Goal: Task Accomplishment & Management: Manage account settings

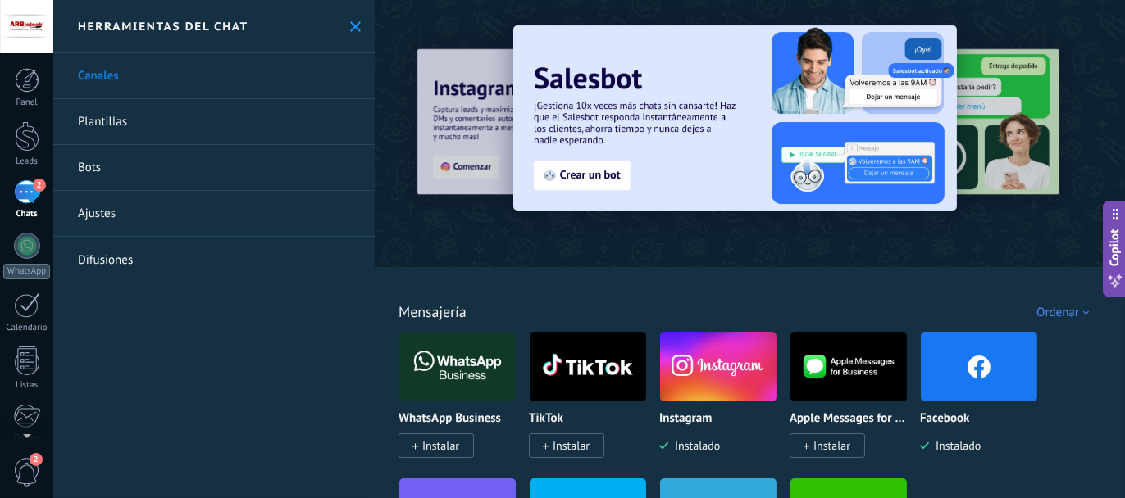
scroll to position [25, 0]
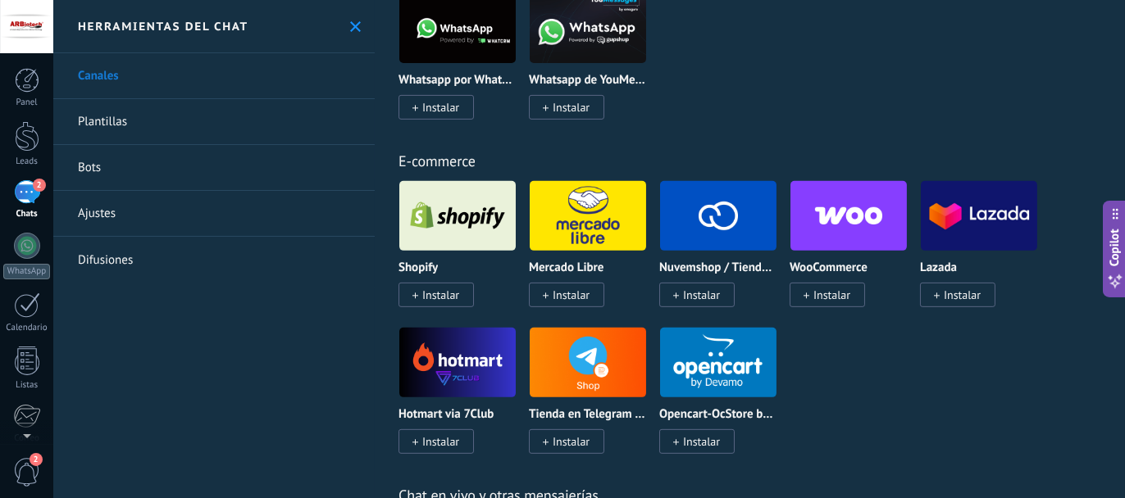
click at [351, 25] on use at bounding box center [355, 26] width 11 height 11
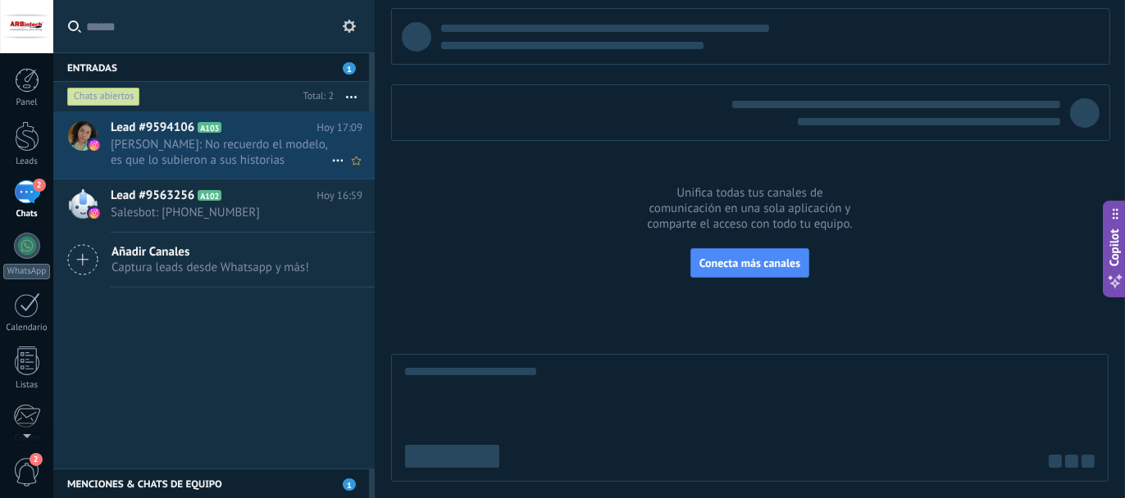
click at [186, 152] on span "[PERSON_NAME]: No recuerdo el modelo, es que lo subieron a sus historias" at bounding box center [221, 152] width 220 height 31
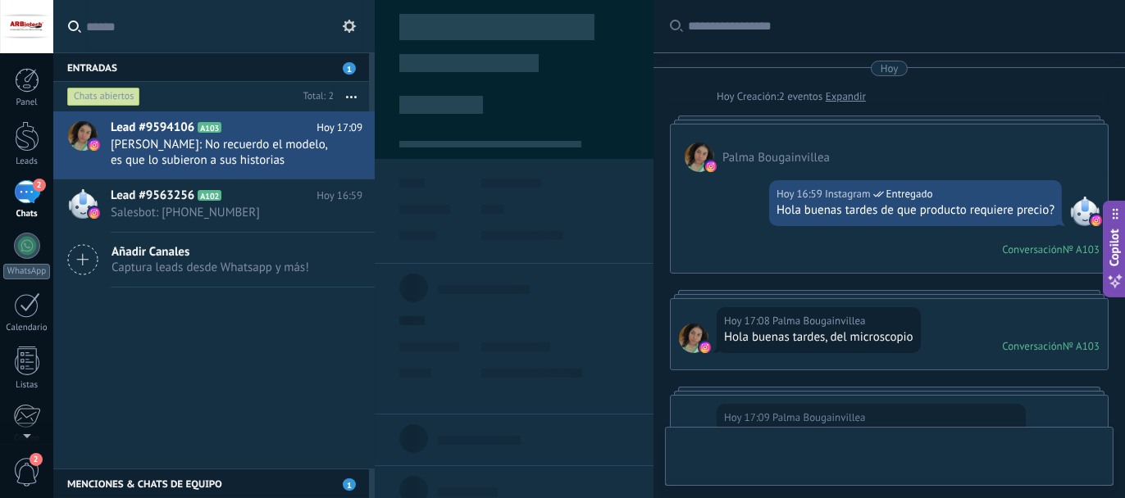
scroll to position [303, 0]
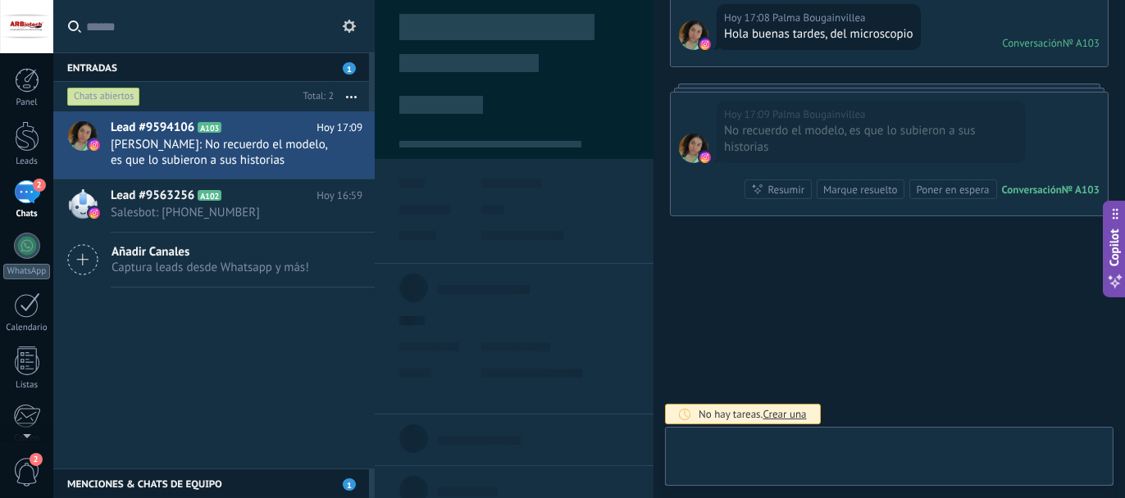
type textarea "**********"
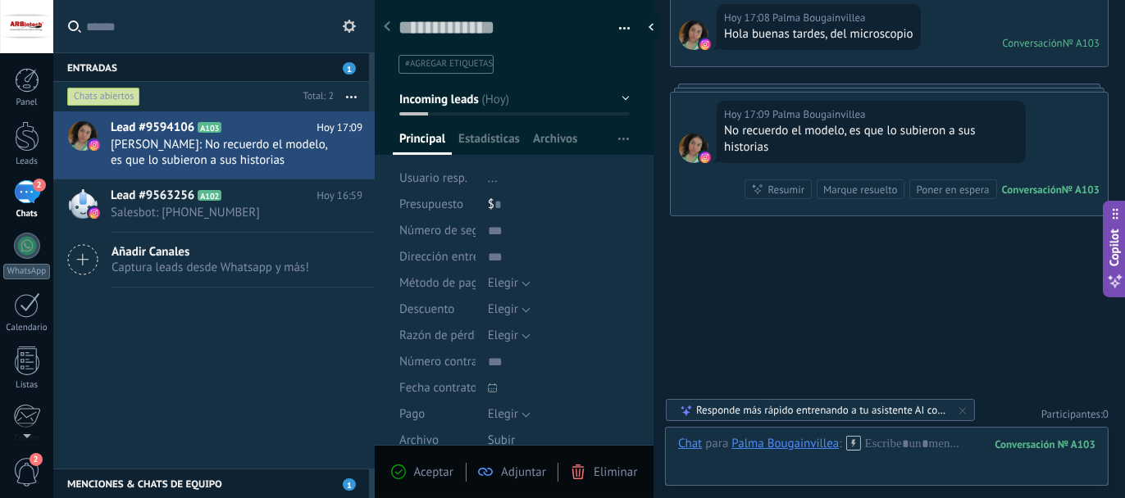
click at [1033, 189] on div "Conversación" at bounding box center [1032, 190] width 60 height 14
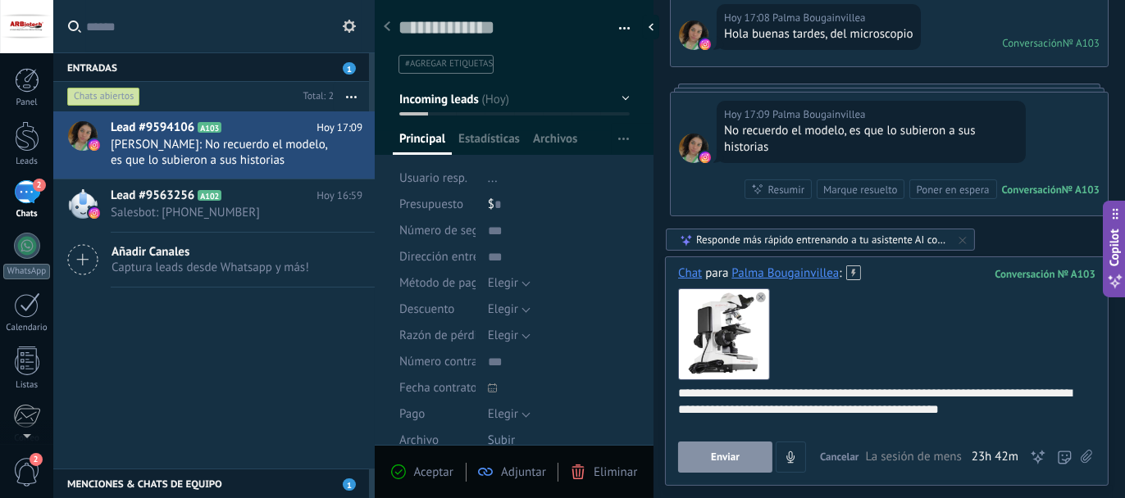
click at [723, 456] on span "Enviar" at bounding box center [725, 457] width 29 height 11
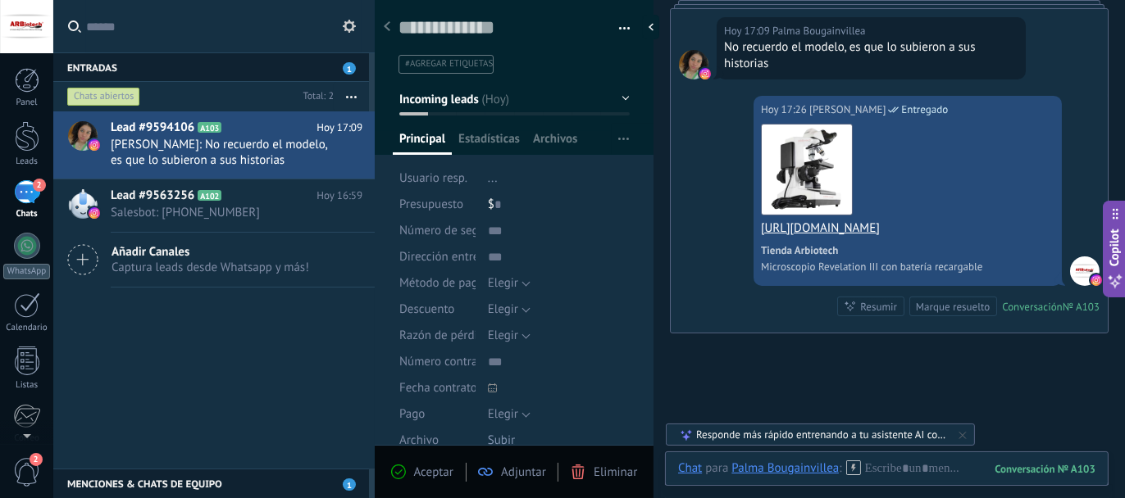
scroll to position [373, 0]
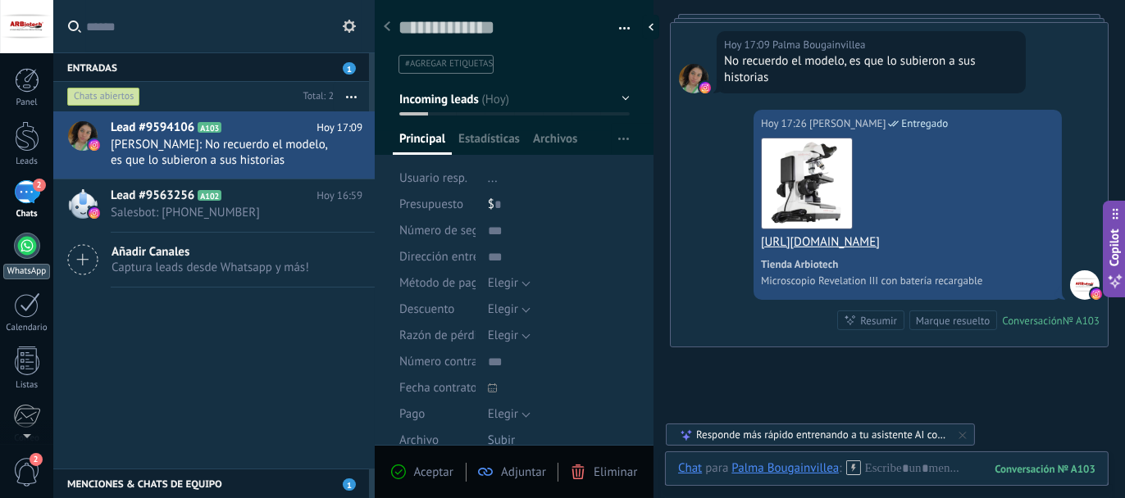
click at [30, 252] on div at bounding box center [27, 246] width 26 height 26
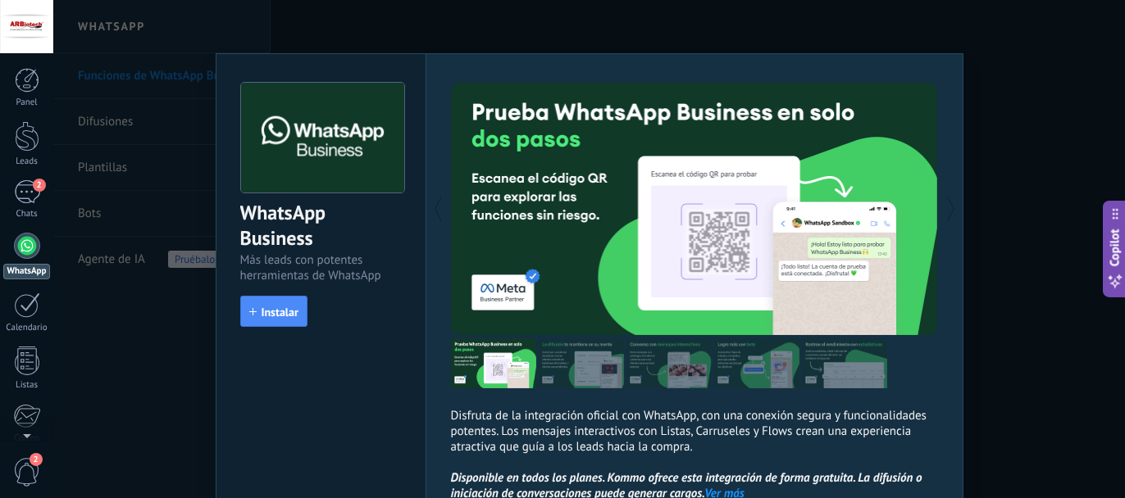
click at [1037, 76] on div "WhatsApp Business Más leads con potentes herramientas de WhatsApp install Insta…" at bounding box center [588, 249] width 1071 height 498
click at [268, 314] on span "Instalar" at bounding box center [279, 312] width 37 height 11
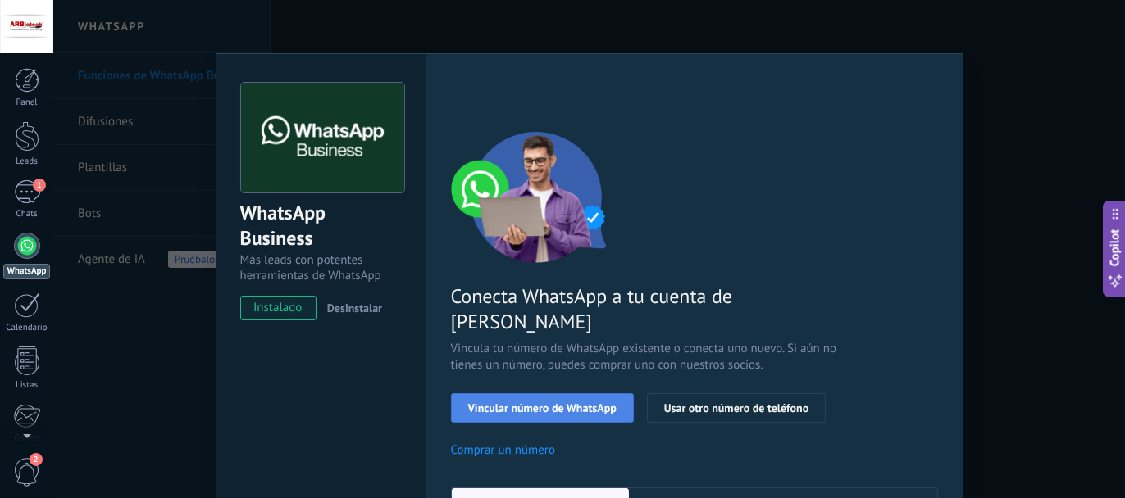
click at [539, 402] on span "Vincular número de WhatsApp" at bounding box center [542, 407] width 148 height 11
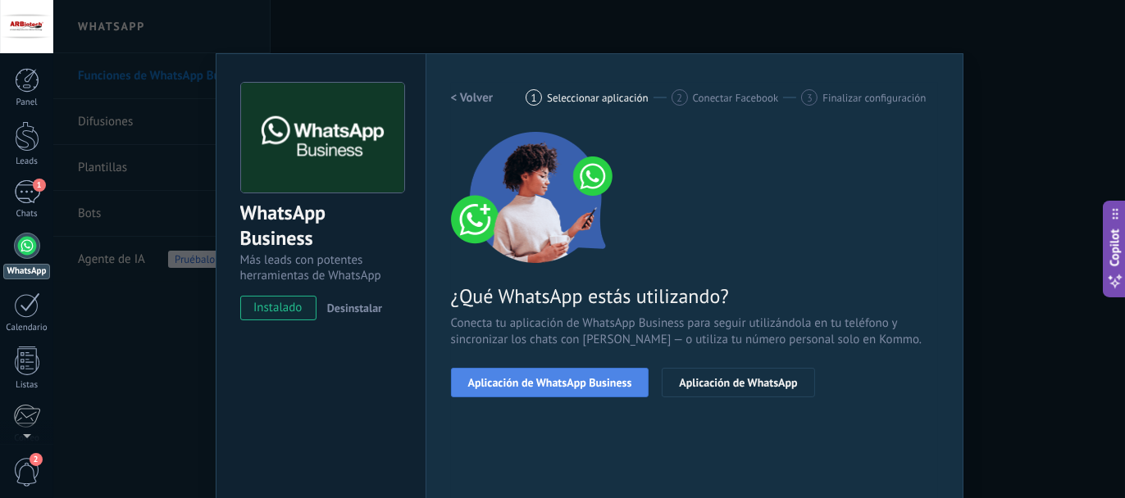
click at [541, 370] on button "Aplicación de WhatsApp Business" at bounding box center [550, 383] width 198 height 30
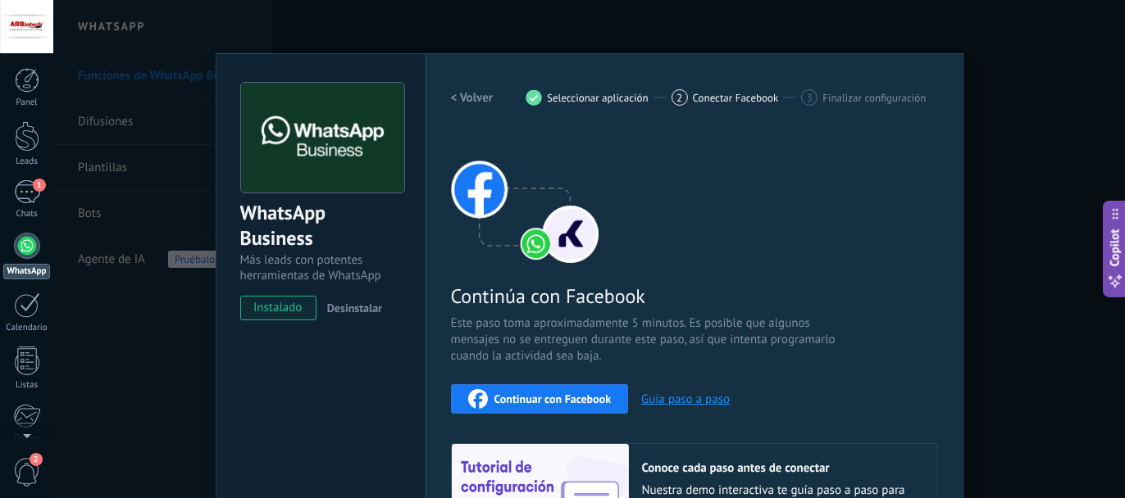
click at [509, 398] on span "Continuar con Facebook" at bounding box center [552, 398] width 117 height 11
click at [344, 311] on span "Desinstalar" at bounding box center [354, 308] width 55 height 15
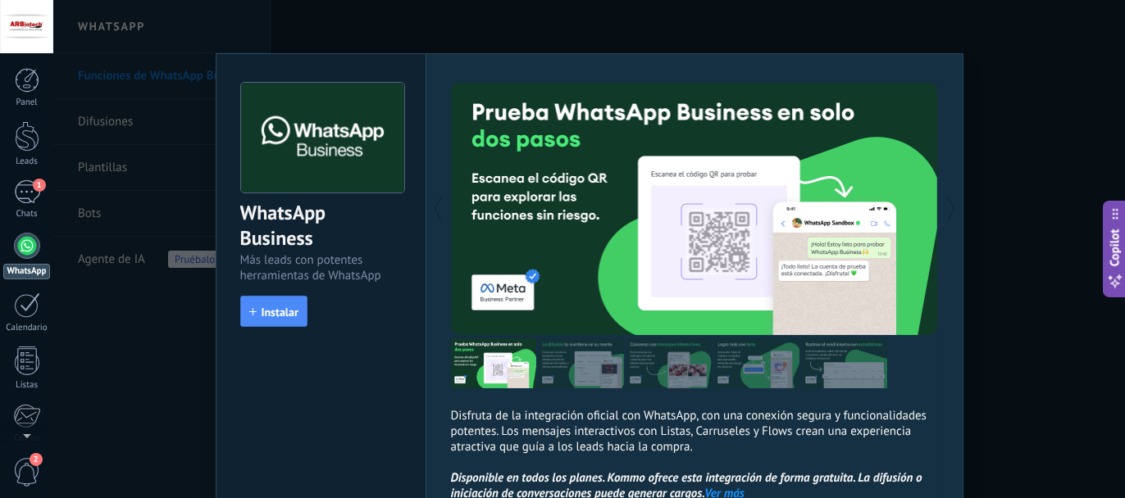
click at [424, 29] on div "WhatsApp Business Más leads con potentes herramientas de WhatsApp install Insta…" at bounding box center [588, 249] width 1071 height 498
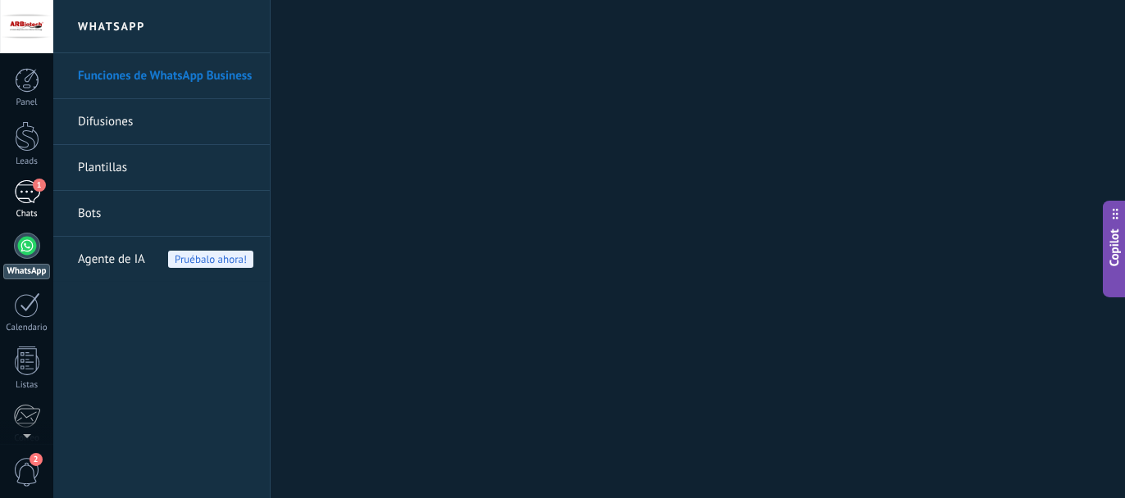
click at [28, 196] on div "1" at bounding box center [27, 192] width 26 height 24
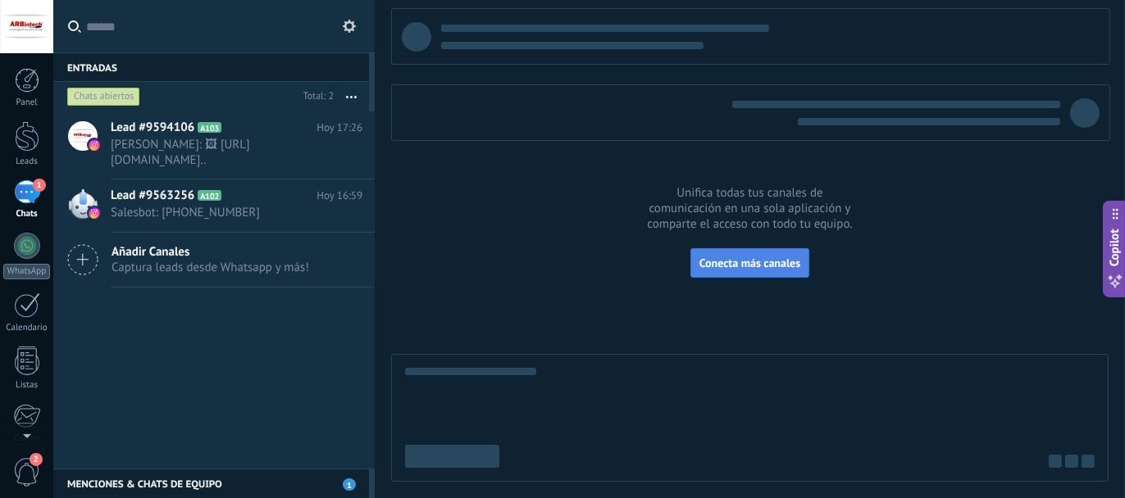
click at [758, 257] on span "Conecta más canales" at bounding box center [749, 263] width 101 height 15
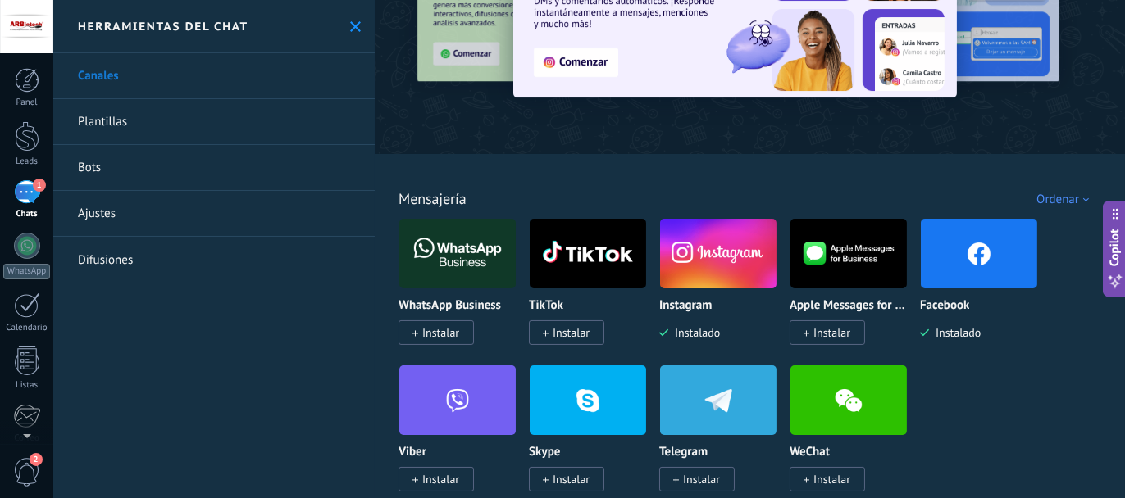
scroll to position [164, 0]
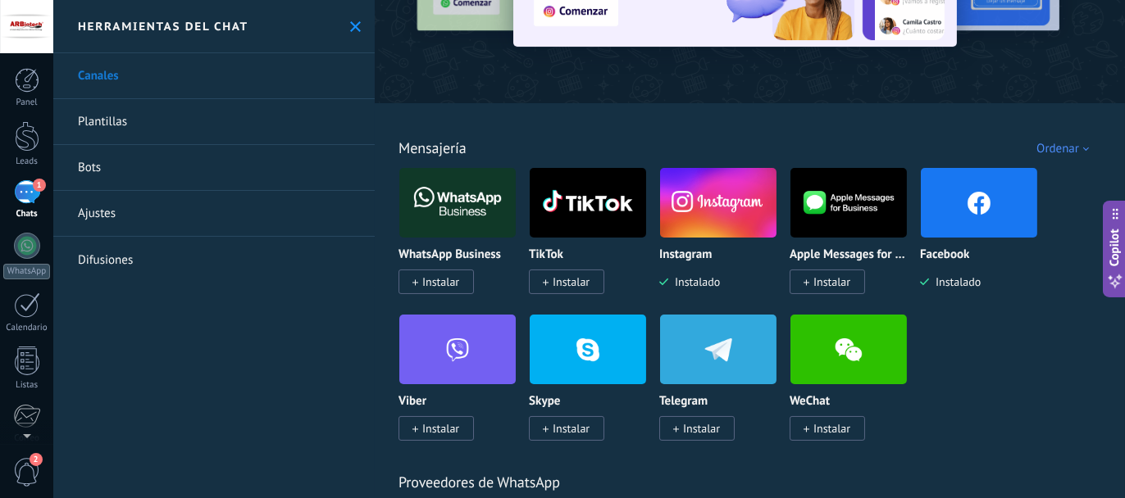
click at [576, 284] on span "Instalar" at bounding box center [570, 282] width 37 height 15
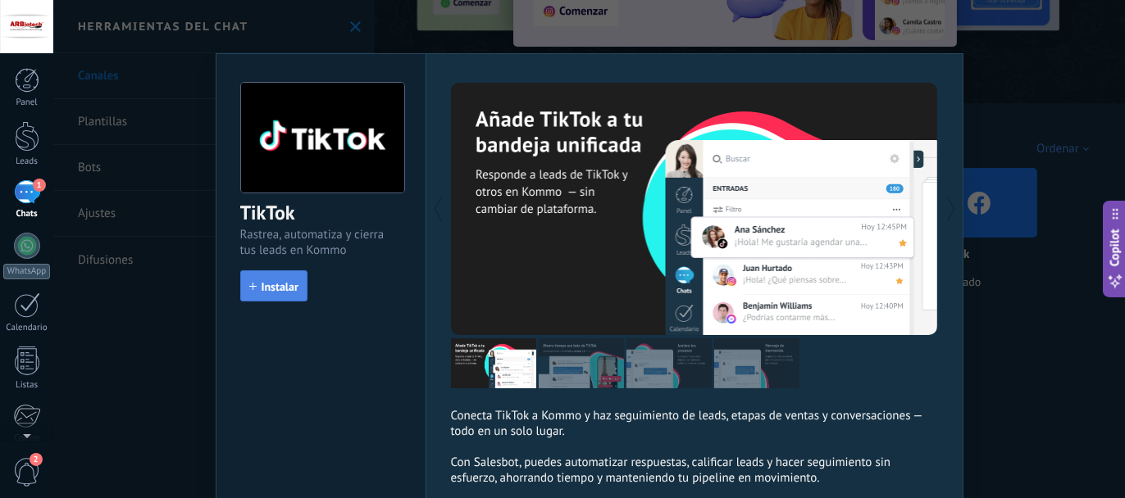
click at [268, 288] on span "Instalar" at bounding box center [279, 286] width 37 height 11
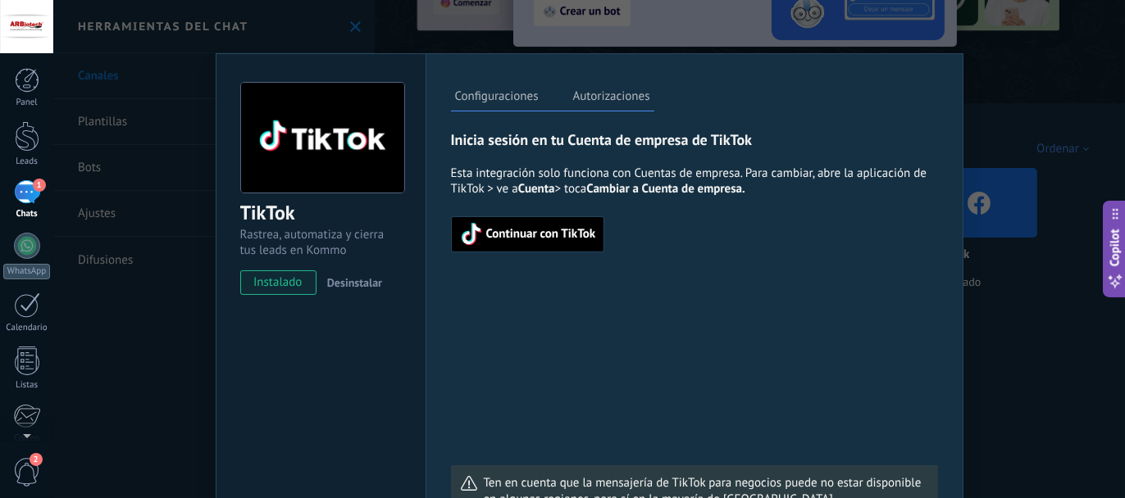
click at [569, 237] on span "Continuar con TikTok" at bounding box center [541, 234] width 110 height 11
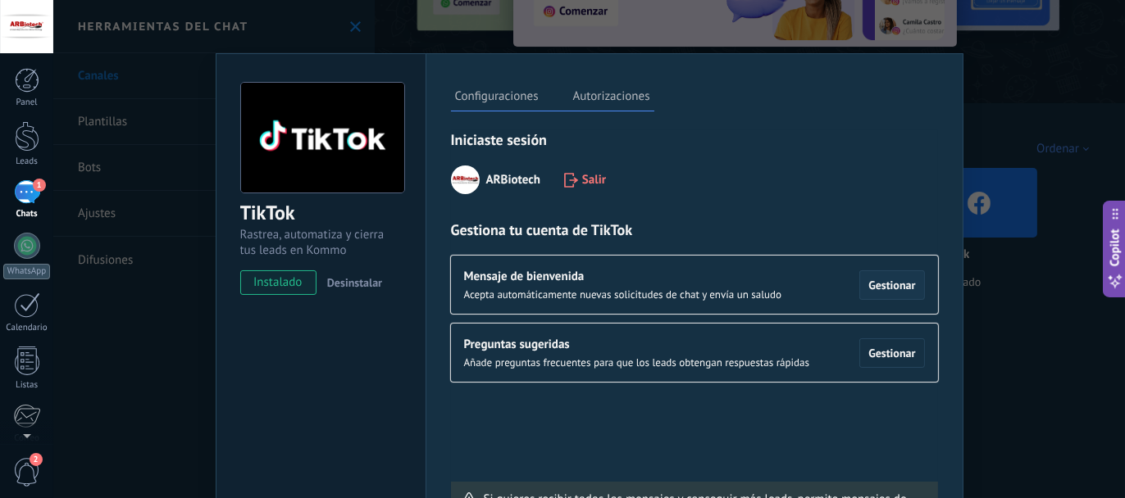
click at [889, 275] on button "Gestionar" at bounding box center [891, 285] width 65 height 30
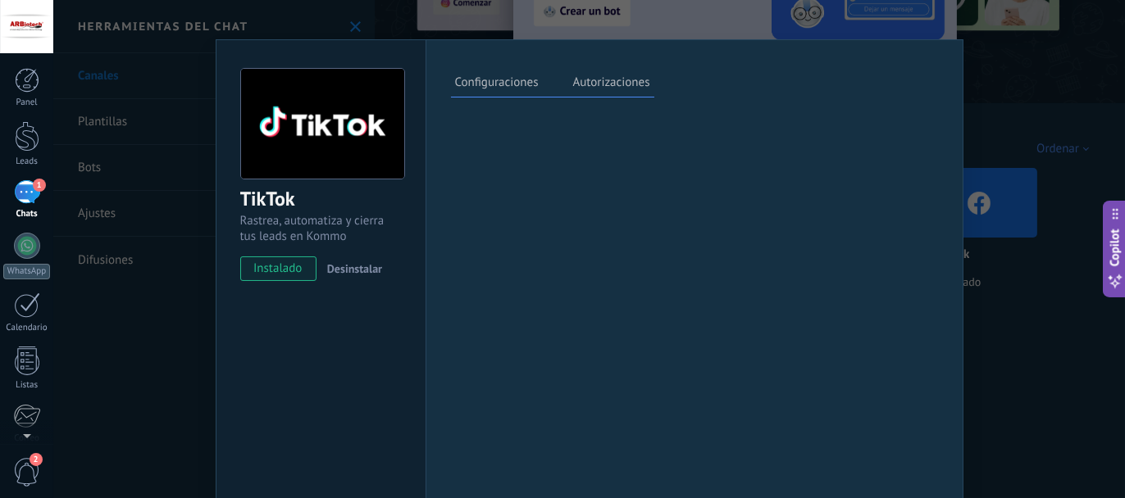
scroll to position [0, 0]
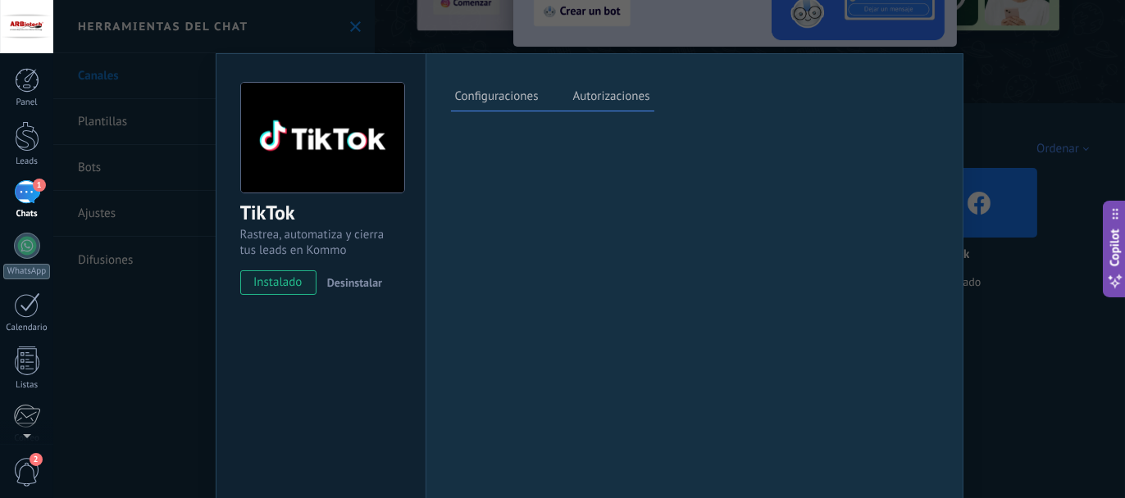
click at [608, 93] on label "Autorizaciones" at bounding box center [611, 99] width 85 height 24
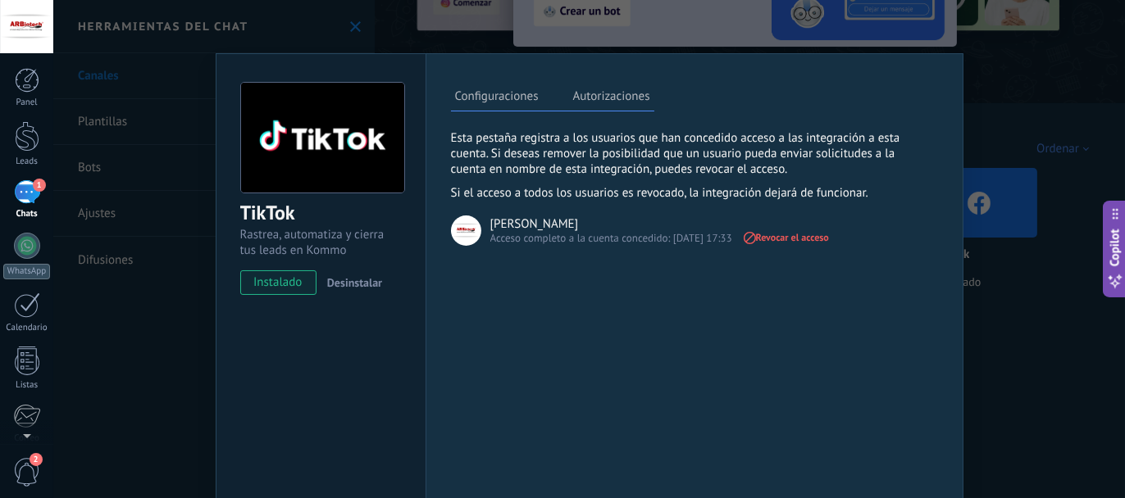
click at [498, 102] on label "Configuraciones" at bounding box center [497, 99] width 92 height 24
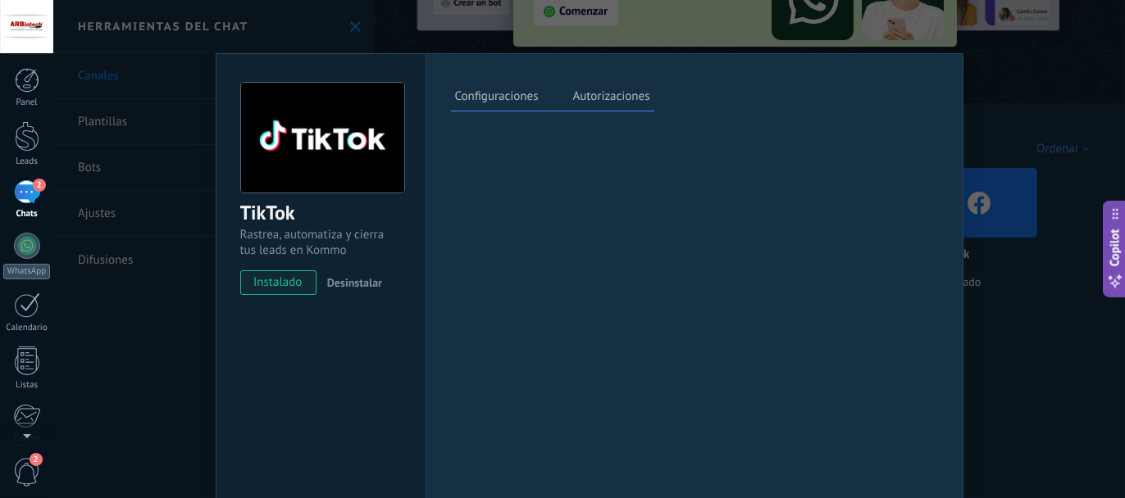
click at [170, 368] on div "TikTok Rastrea, automatiza y cierra tus leads en Kommo instalado Desinstalar Co…" at bounding box center [588, 249] width 1071 height 498
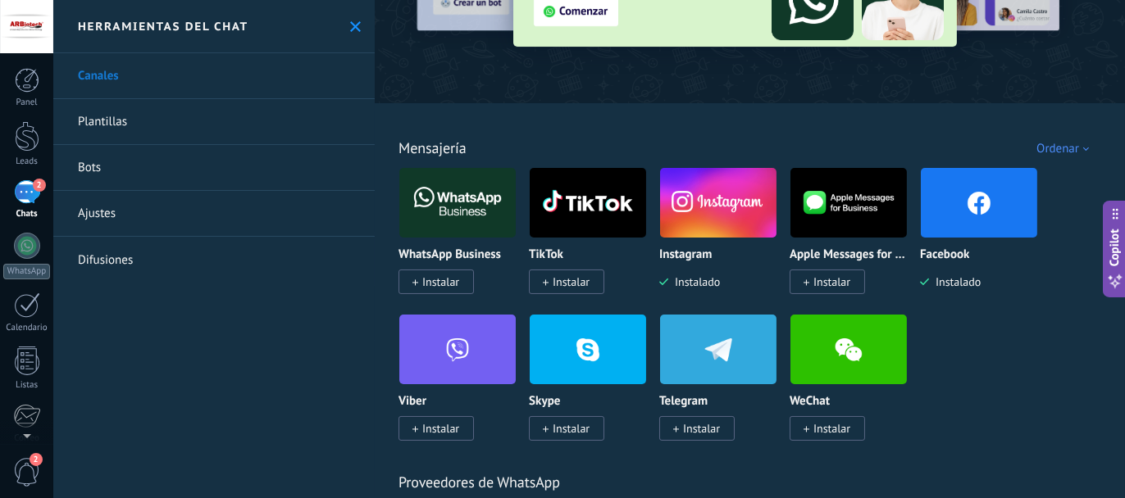
click at [576, 230] on img at bounding box center [588, 203] width 116 height 80
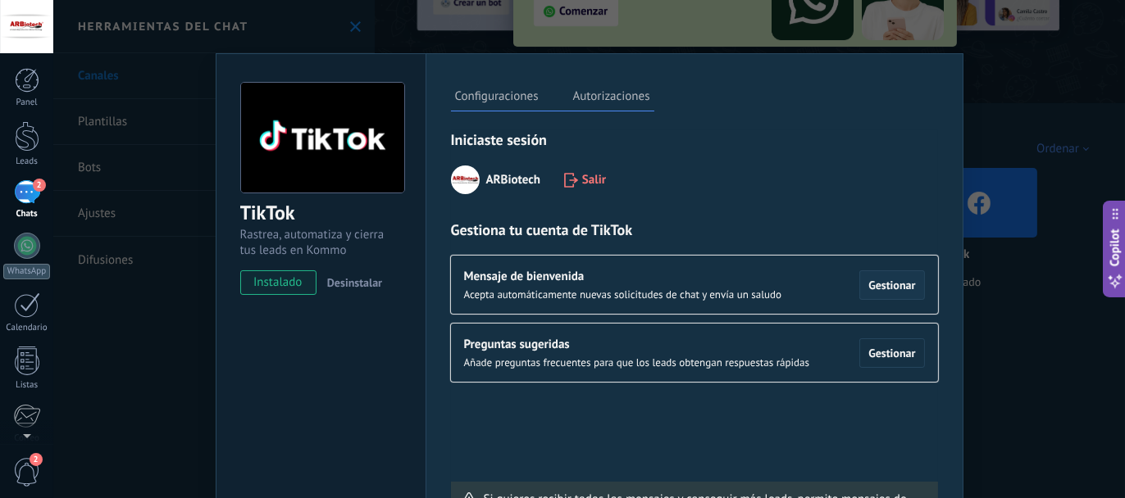
click at [880, 285] on span "Gestionar" at bounding box center [891, 285] width 47 height 11
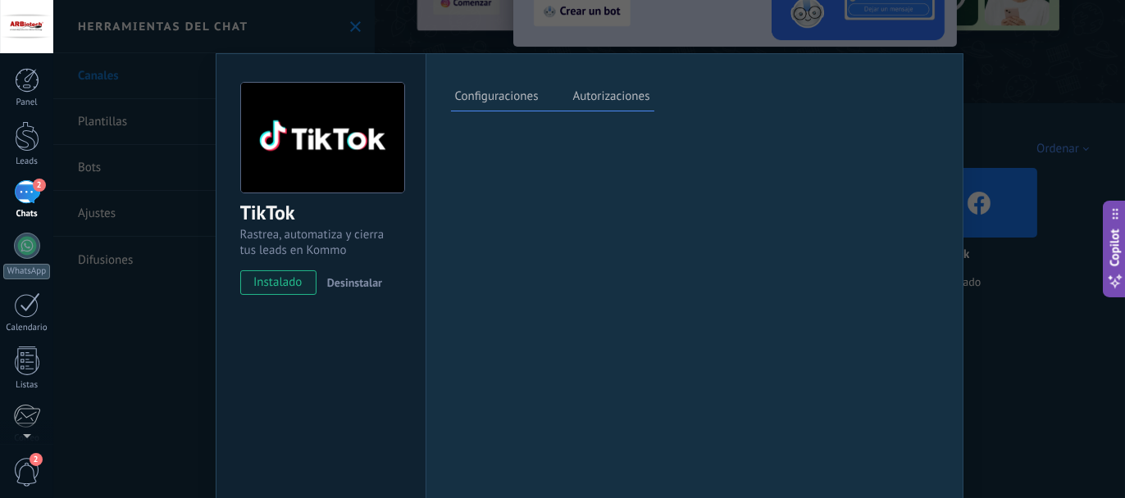
click at [178, 308] on div "TikTok Rastrea, automatiza y cierra tus leads en Kommo instalado Desinstalar Co…" at bounding box center [588, 249] width 1071 height 498
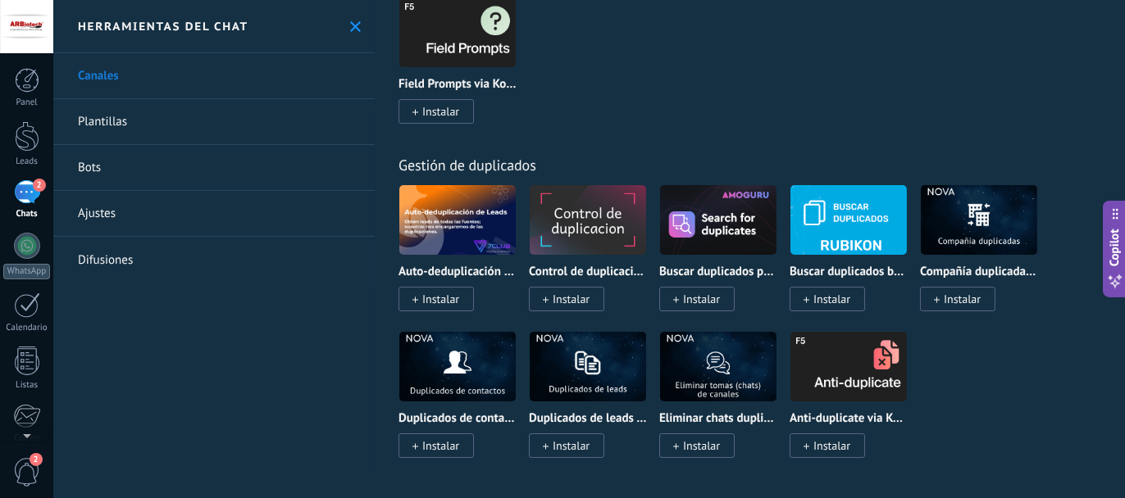
scroll to position [7506, 0]
click at [105, 130] on link "Plantillas" at bounding box center [213, 122] width 321 height 46
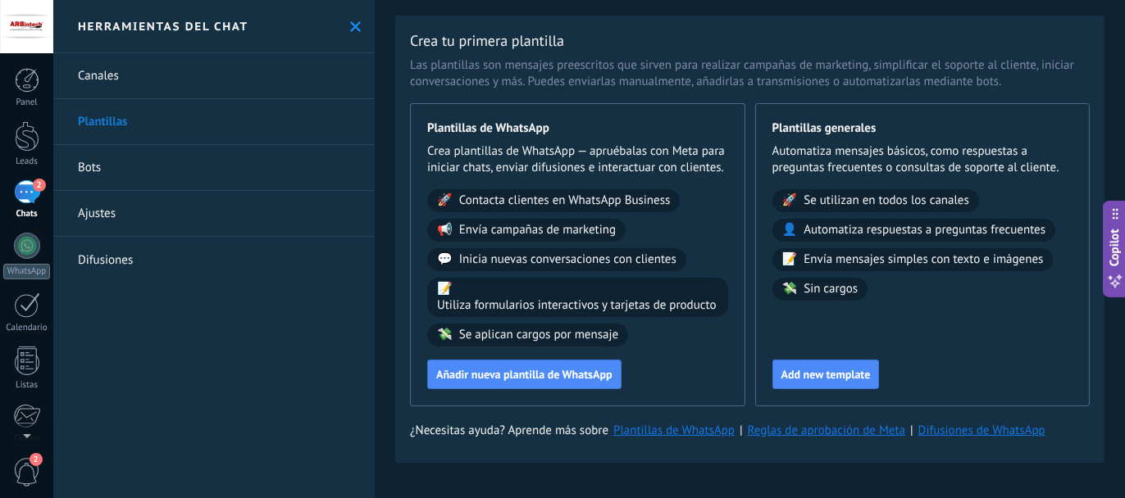
scroll to position [52, 0]
click at [70, 170] on link "Bots" at bounding box center [213, 168] width 321 height 46
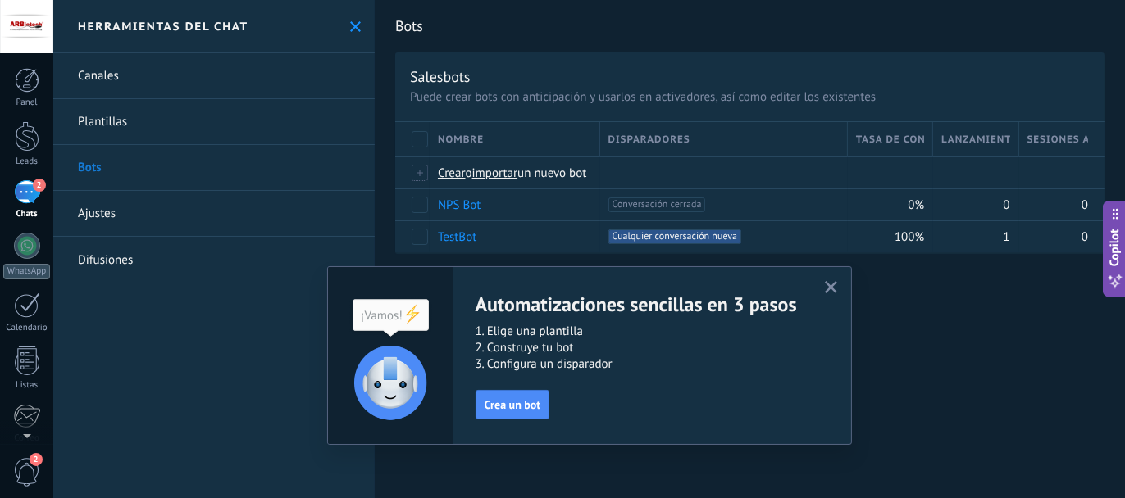
click at [830, 288] on use "button" at bounding box center [831, 287] width 12 height 12
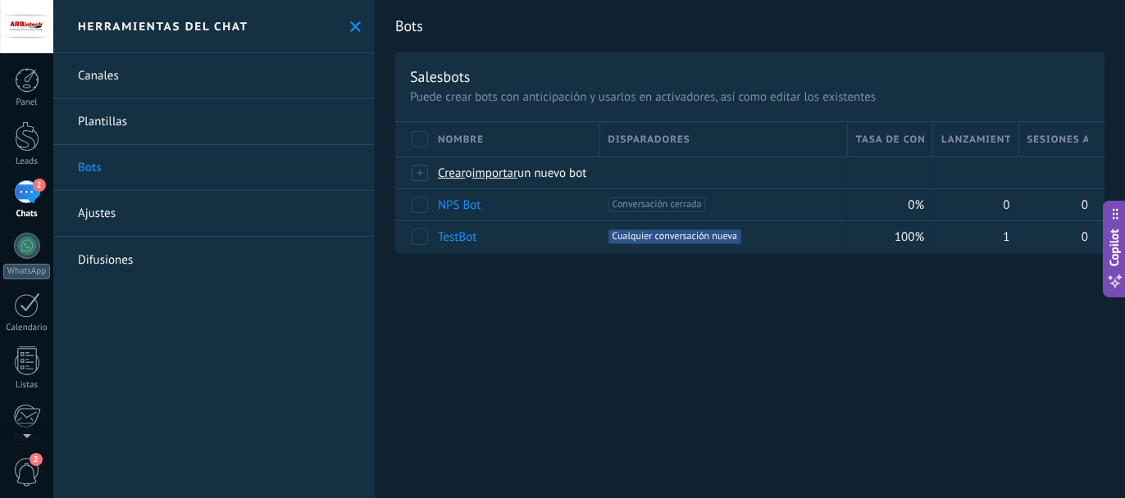
click at [117, 212] on link "Ajustes" at bounding box center [213, 214] width 321 height 46
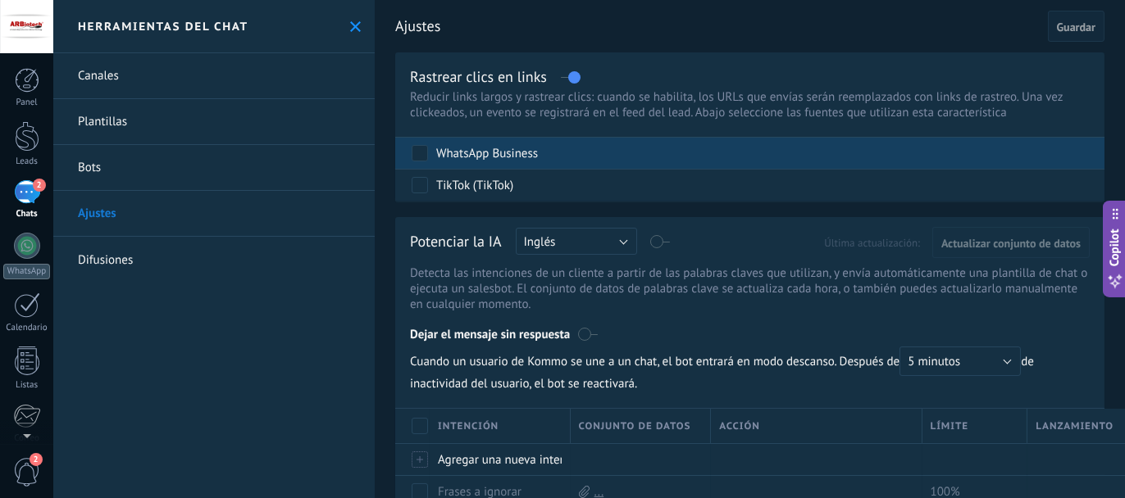
click at [449, 155] on div "WhatsApp Business" at bounding box center [487, 154] width 102 height 16
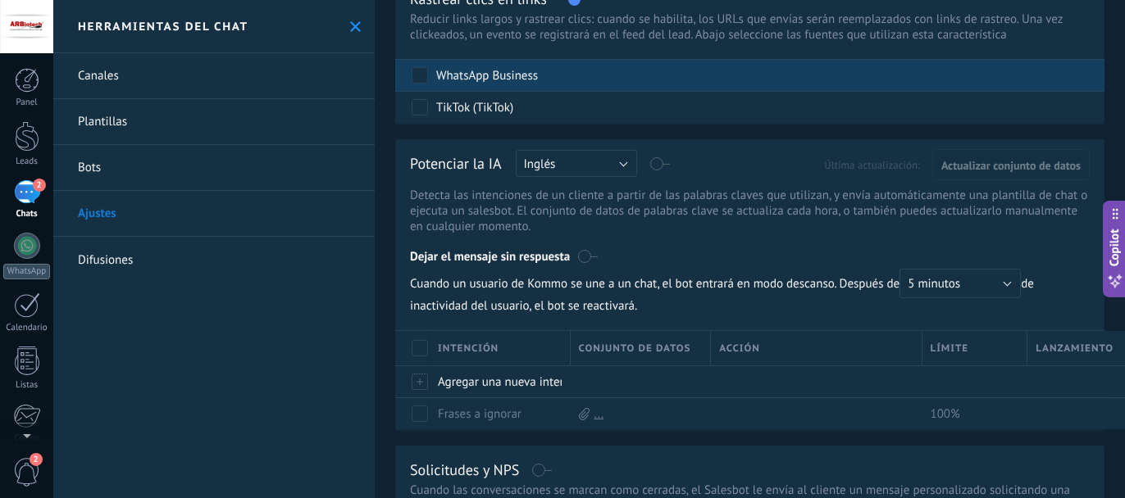
scroll to position [82, 0]
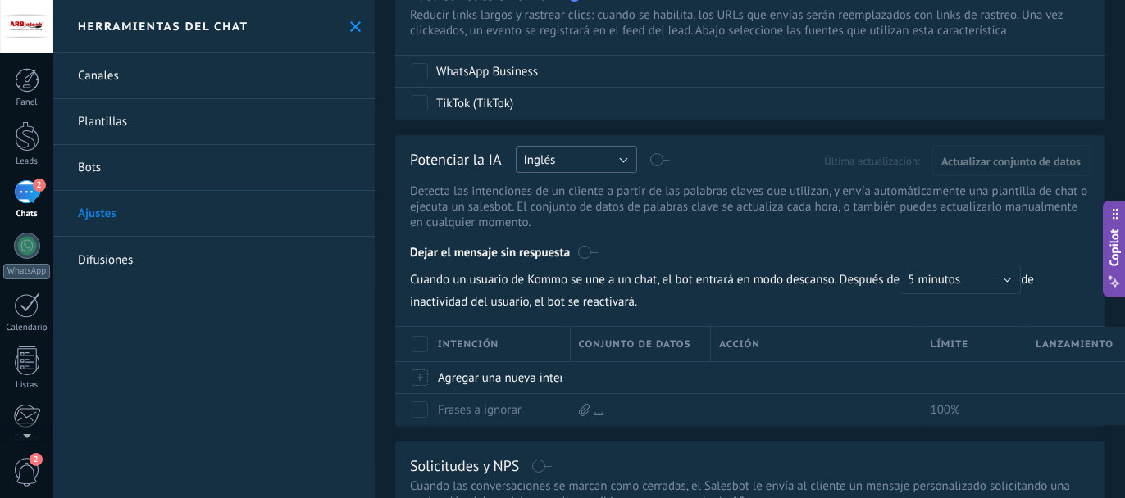
click at [625, 157] on button "Inglés" at bounding box center [576, 159] width 121 height 27
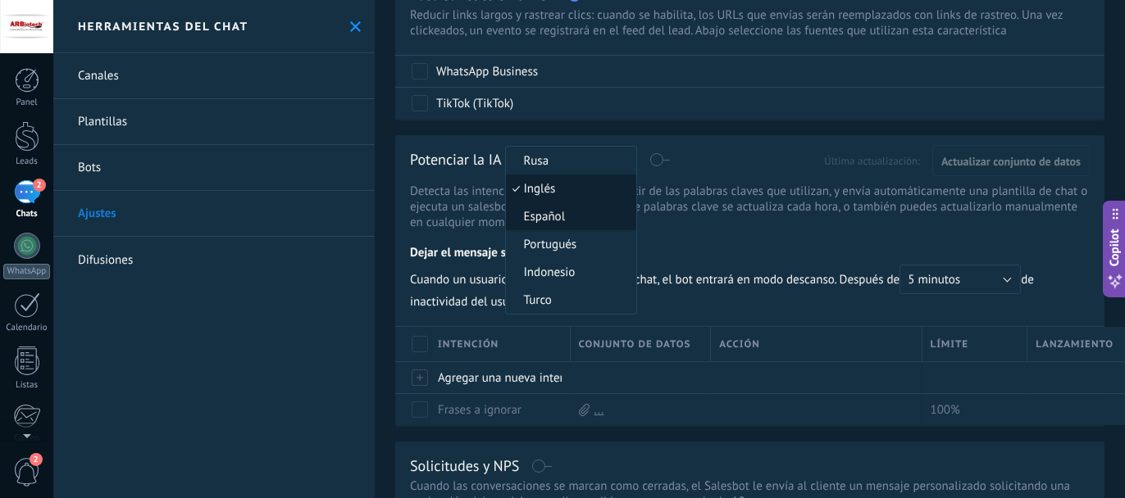
click at [563, 216] on span "Español" at bounding box center [568, 217] width 125 height 16
